Goal: Information Seeking & Learning: Learn about a topic

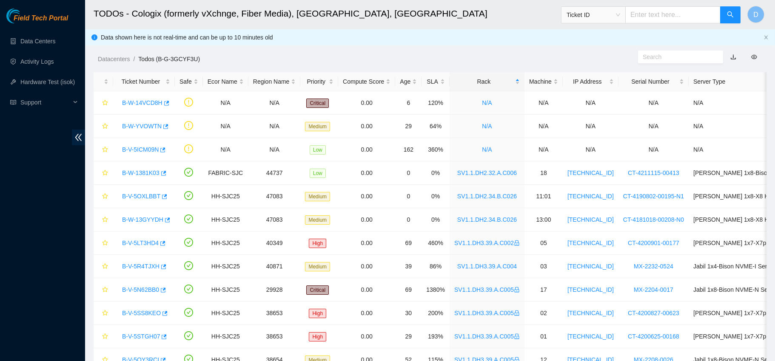
scroll to position [210, 0]
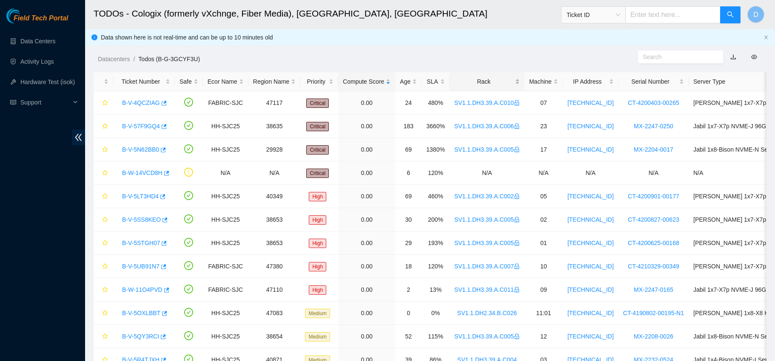
click at [473, 78] on div "Rack" at bounding box center [486, 81] width 65 height 9
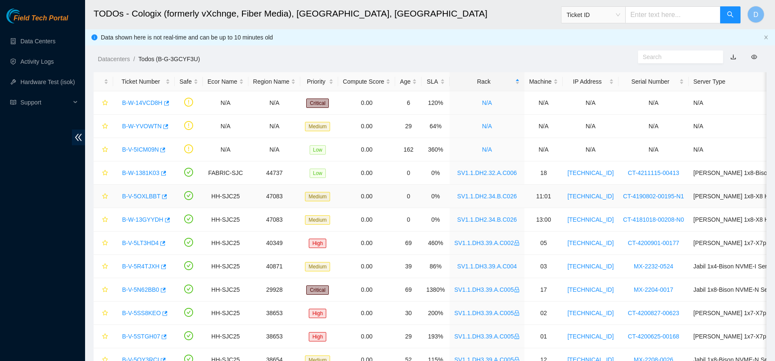
click at [142, 198] on link "B-V-5OXLBBT" at bounding box center [141, 196] width 38 height 7
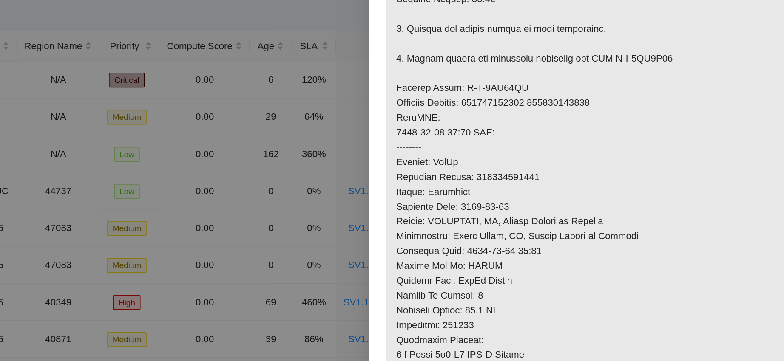
scroll to position [387, 0]
click at [554, 163] on p at bounding box center [627, 66] width 293 height 593
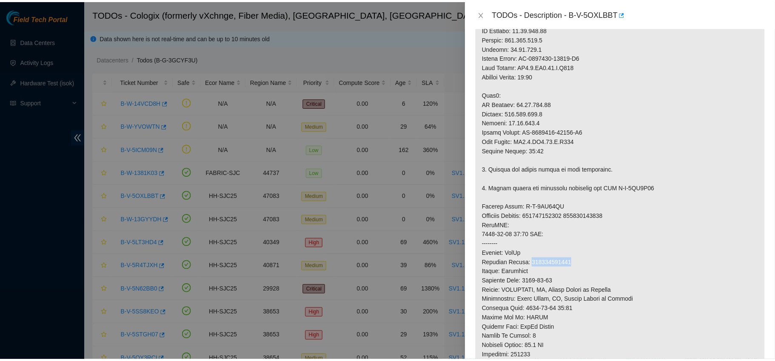
scroll to position [289, 0]
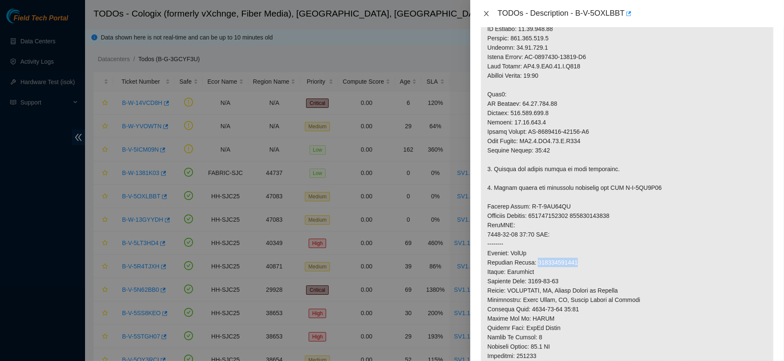
click at [489, 13] on icon "close" at bounding box center [486, 13] width 7 height 7
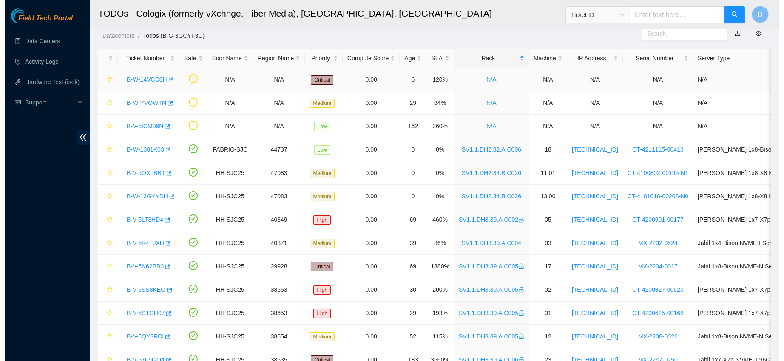
scroll to position [26, 0]
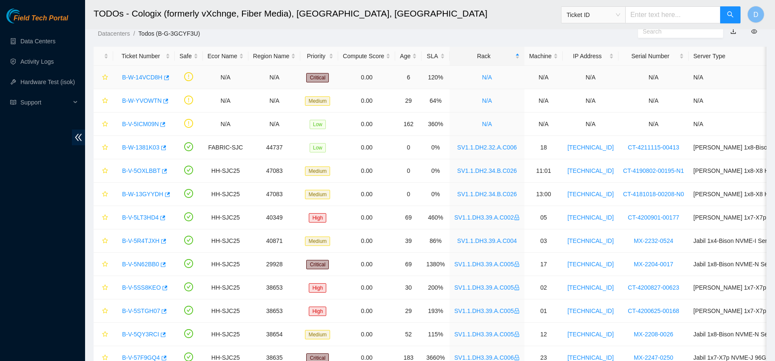
click at [145, 78] on link "B-W-14VCD8H" at bounding box center [142, 77] width 40 height 7
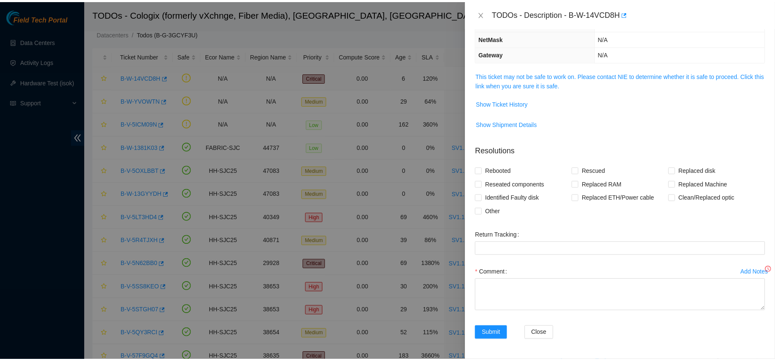
scroll to position [92, 0]
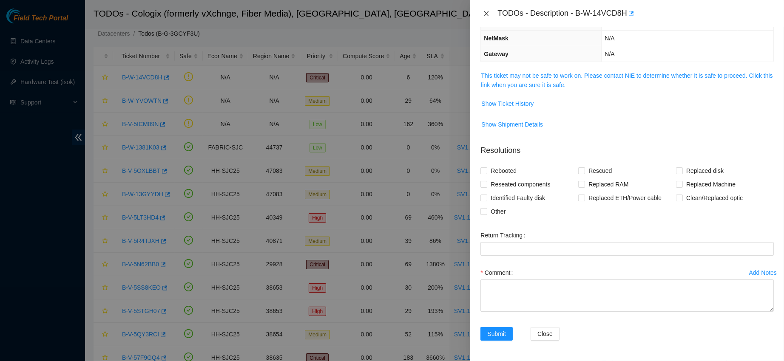
click at [486, 14] on icon "close" at bounding box center [486, 13] width 7 height 7
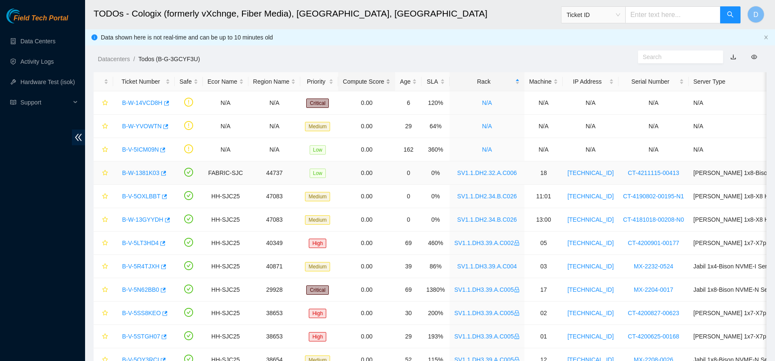
scroll to position [0, 0]
click at [54, 38] on link "Data Centers" at bounding box center [37, 41] width 35 height 7
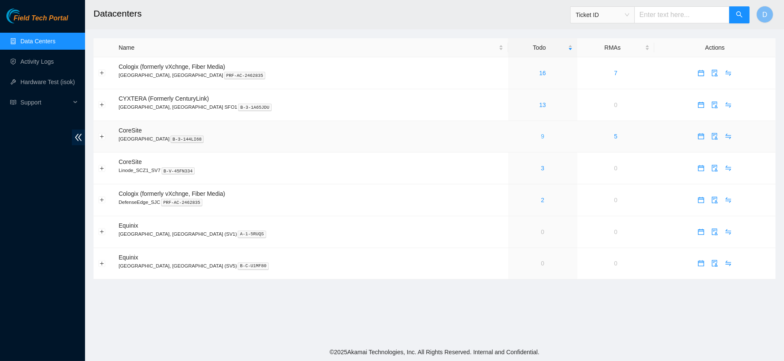
click at [541, 135] on link "9" at bounding box center [542, 136] width 3 height 7
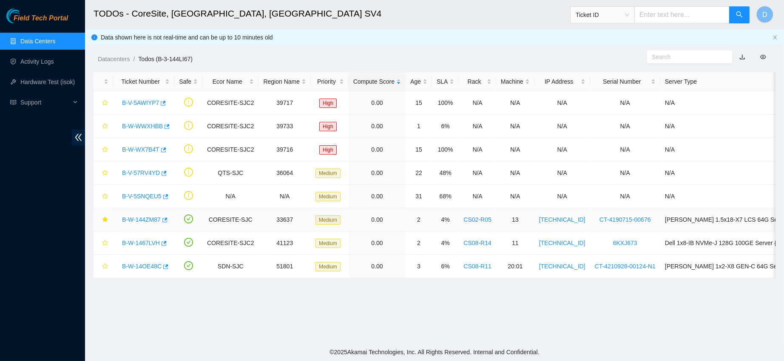
click at [140, 217] on link "B-W-144ZM87" at bounding box center [141, 219] width 39 height 7
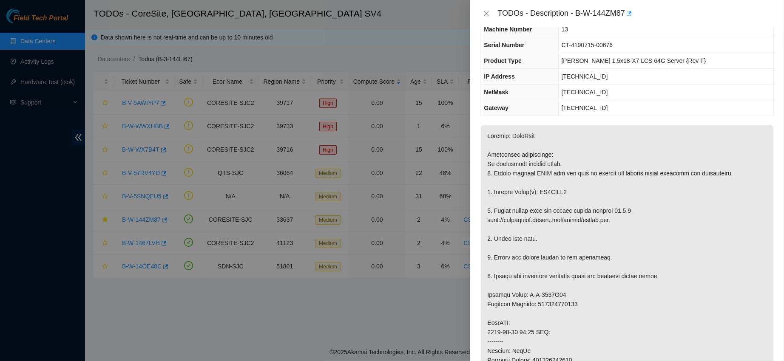
scroll to position [51, 0]
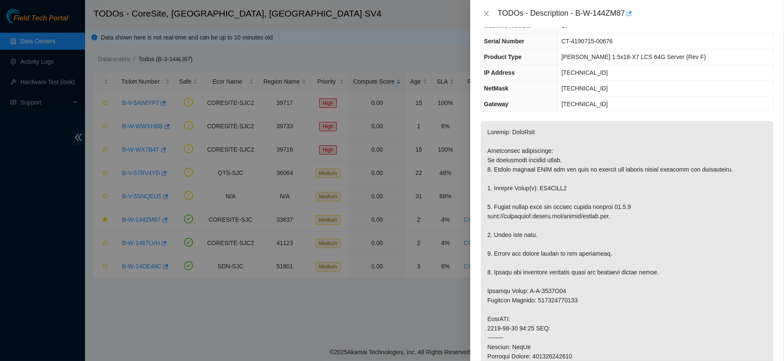
click at [479, 12] on div "TODOs - Description - B-W-144ZM87" at bounding box center [627, 13] width 314 height 27
click at [485, 12] on icon "close" at bounding box center [486, 13] width 7 height 7
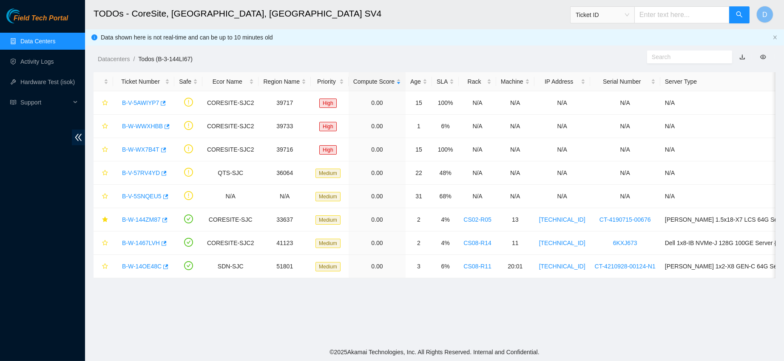
scroll to position [71, 0]
